Goal: Information Seeking & Learning: Learn about a topic

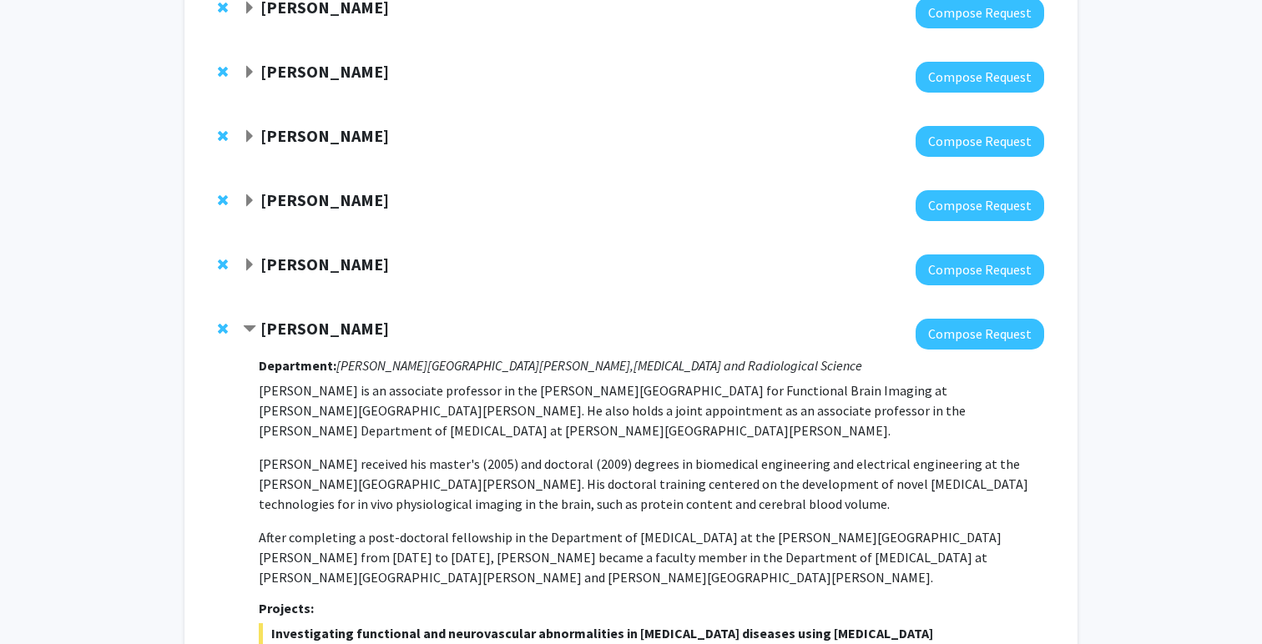
scroll to position [717, 0]
click at [246, 207] on span "Expand Michael Osmanski Bookmark" at bounding box center [249, 201] width 13 height 13
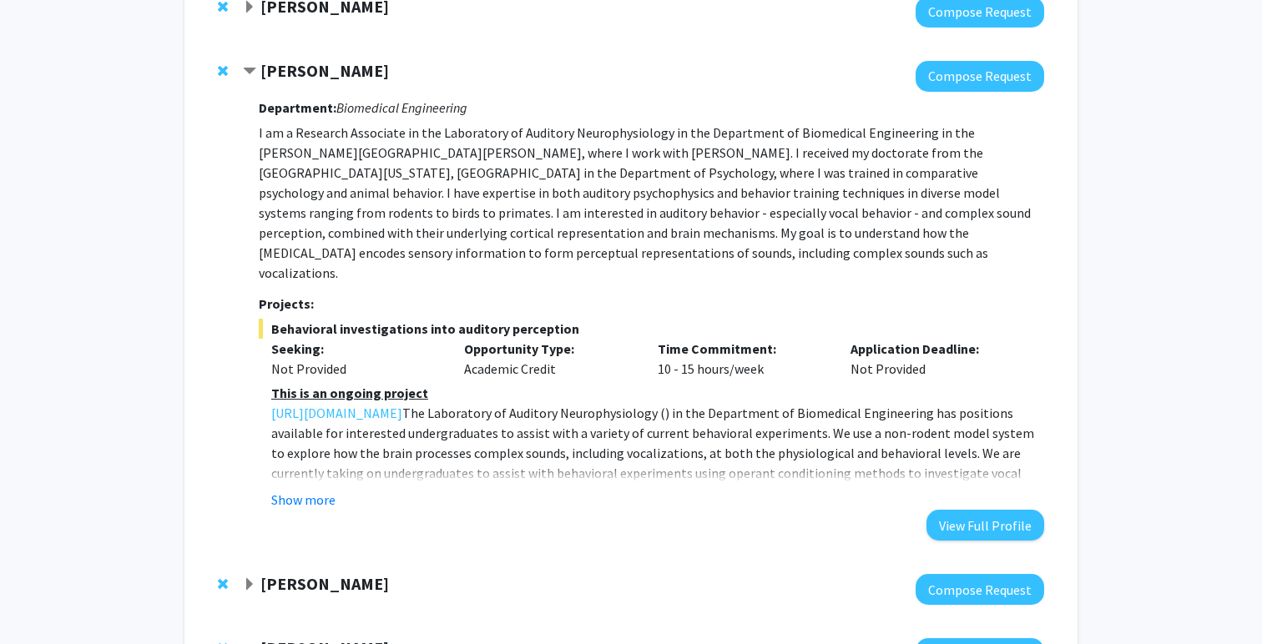
scroll to position [870, 0]
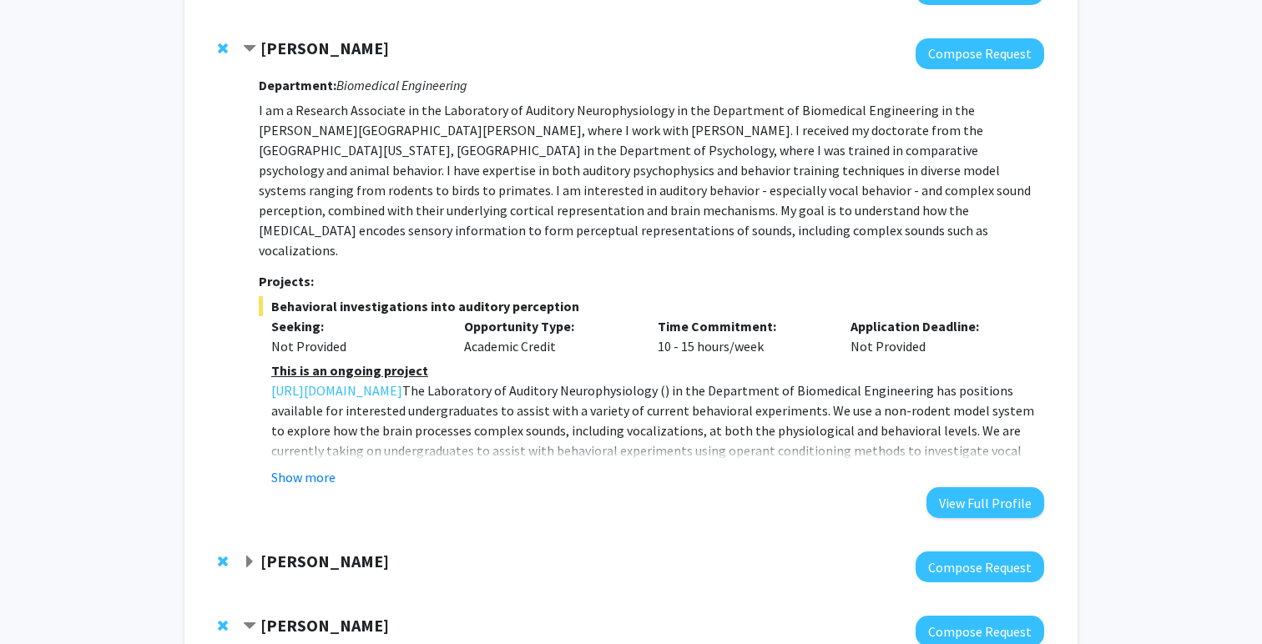
click at [297, 469] on div "Department: Biomedical Engineering I am a Research Associate in the Laboratory …" at bounding box center [651, 293] width 785 height 449
click at [315, 467] on button "Show more" at bounding box center [303, 477] width 64 height 20
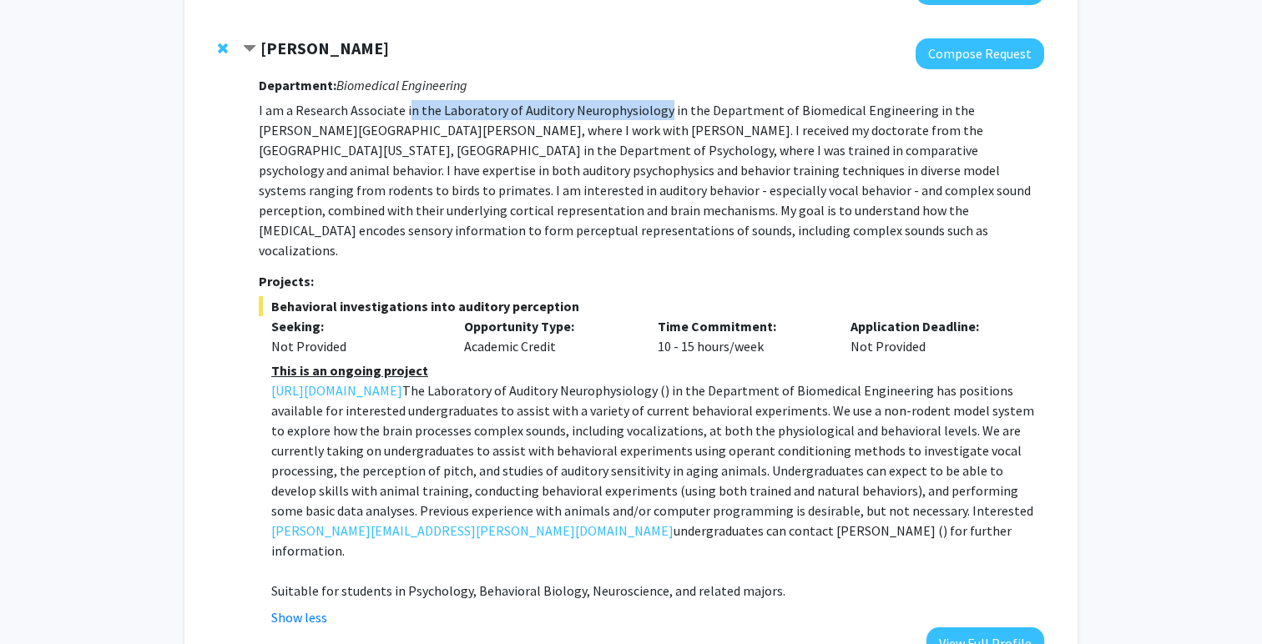
drag, startPoint x: 406, startPoint y: 109, endPoint x: 660, endPoint y: 106, distance: 254.5
click at [660, 106] on p "I am a Research Associate in the Laboratory of Auditory Neurophysiology in the …" at bounding box center [651, 180] width 785 height 160
copy p "n the Laboratory of Auditory Neurophysiology"
click at [250, 43] on span "Contract Michael Osmanski Bookmark" at bounding box center [249, 49] width 13 height 13
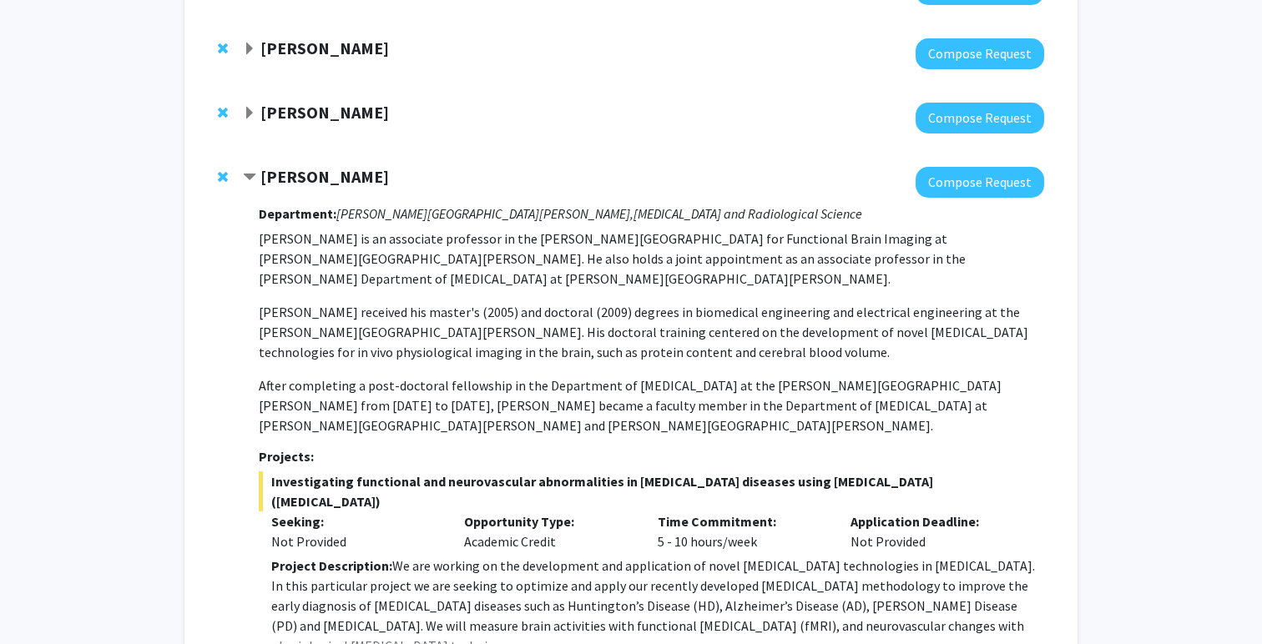
click at [158, 140] on div "Bookmarks Bookmark the faculty/staff you are interested in working with to help…" at bounding box center [631, 583] width 1262 height 2785
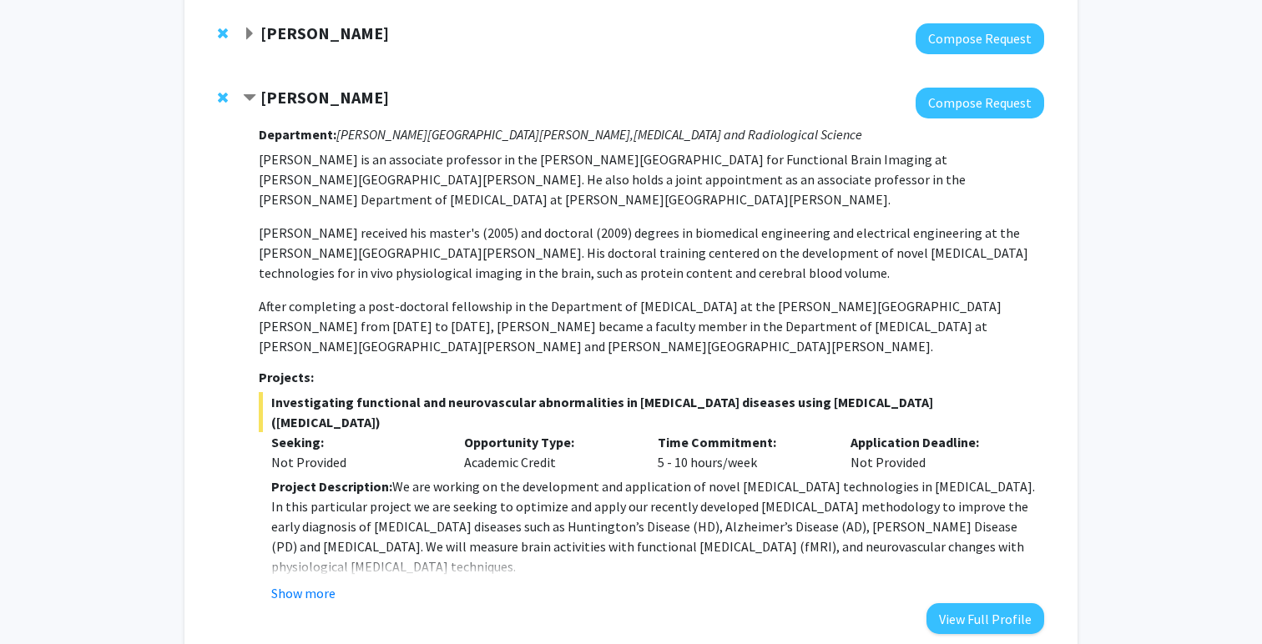
scroll to position [970, 0]
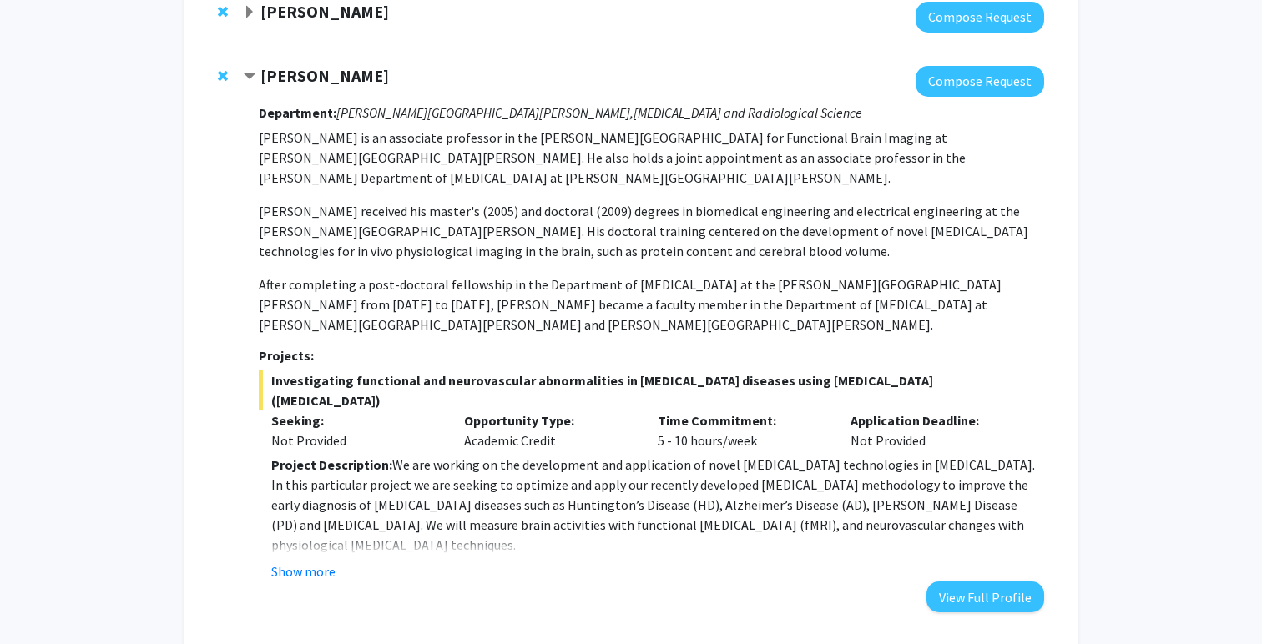
click at [266, 371] on span "Investigating functional and neurovascular abnormalities in [MEDICAL_DATA] dise…" at bounding box center [651, 391] width 785 height 40
drag, startPoint x: 272, startPoint y: 338, endPoint x: 1041, endPoint y: 329, distance: 769.4
click at [1041, 329] on div "Department: [PERSON_NAME] [PERSON_NAME] Institute, [MEDICAL_DATA] and Radiologi…" at bounding box center [651, 355] width 785 height 516
drag, startPoint x: 272, startPoint y: 336, endPoint x: 1037, endPoint y: 335, distance: 765.2
click at [1037, 371] on span "Investigating functional and neurovascular abnormalities in [MEDICAL_DATA] dise…" at bounding box center [651, 391] width 785 height 40
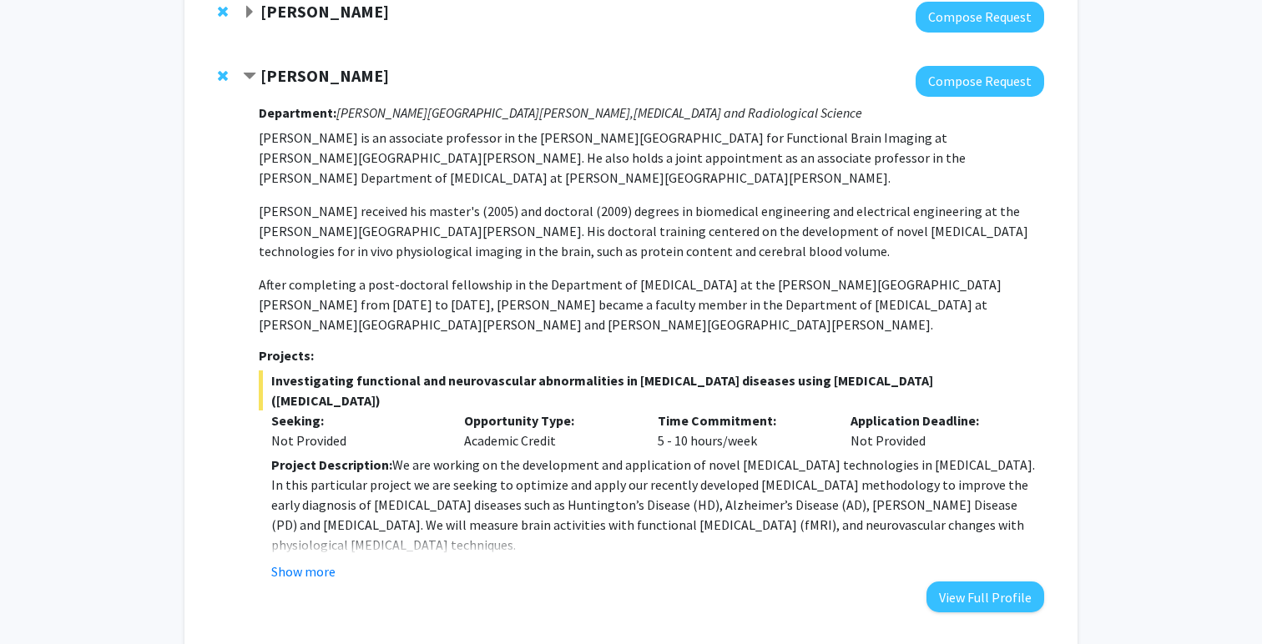
copy span "Investigating functional and neurovascular abnormalities in [MEDICAL_DATA] dise…"
